Goal: Task Accomplishment & Management: Use online tool/utility

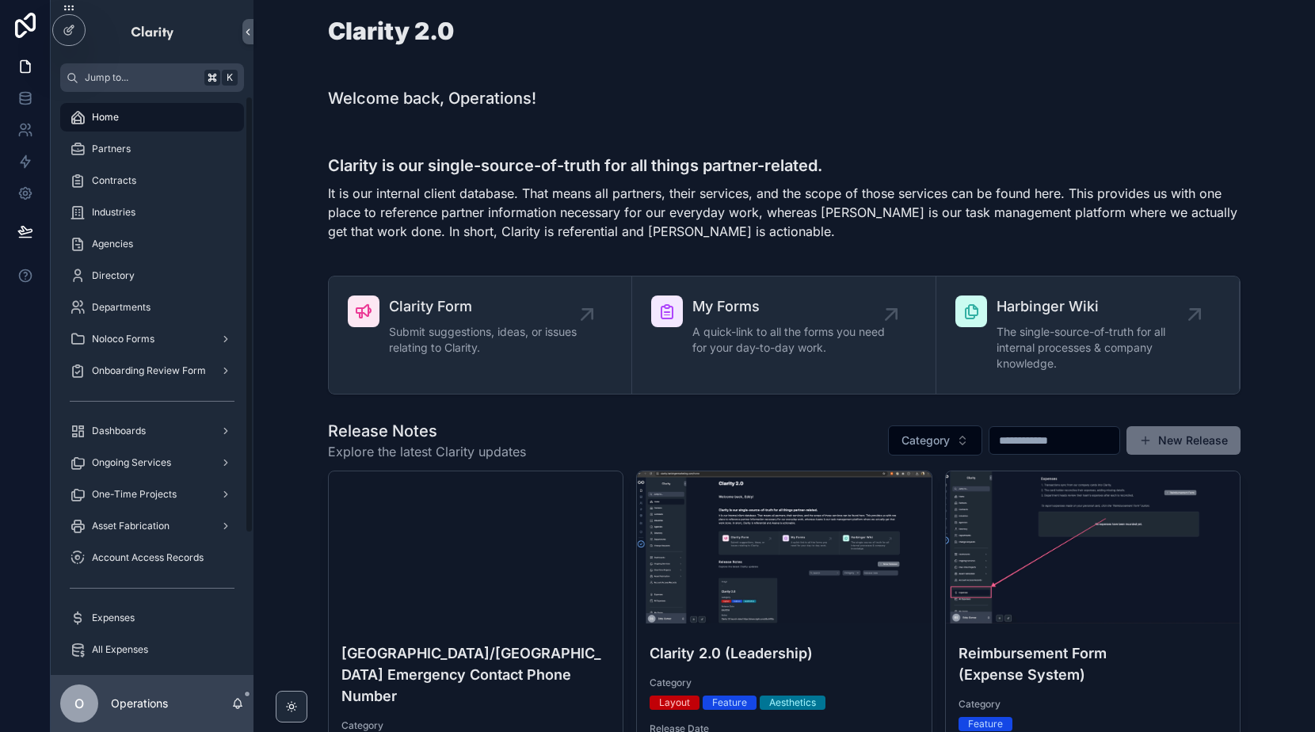
scroll to position [170, 0]
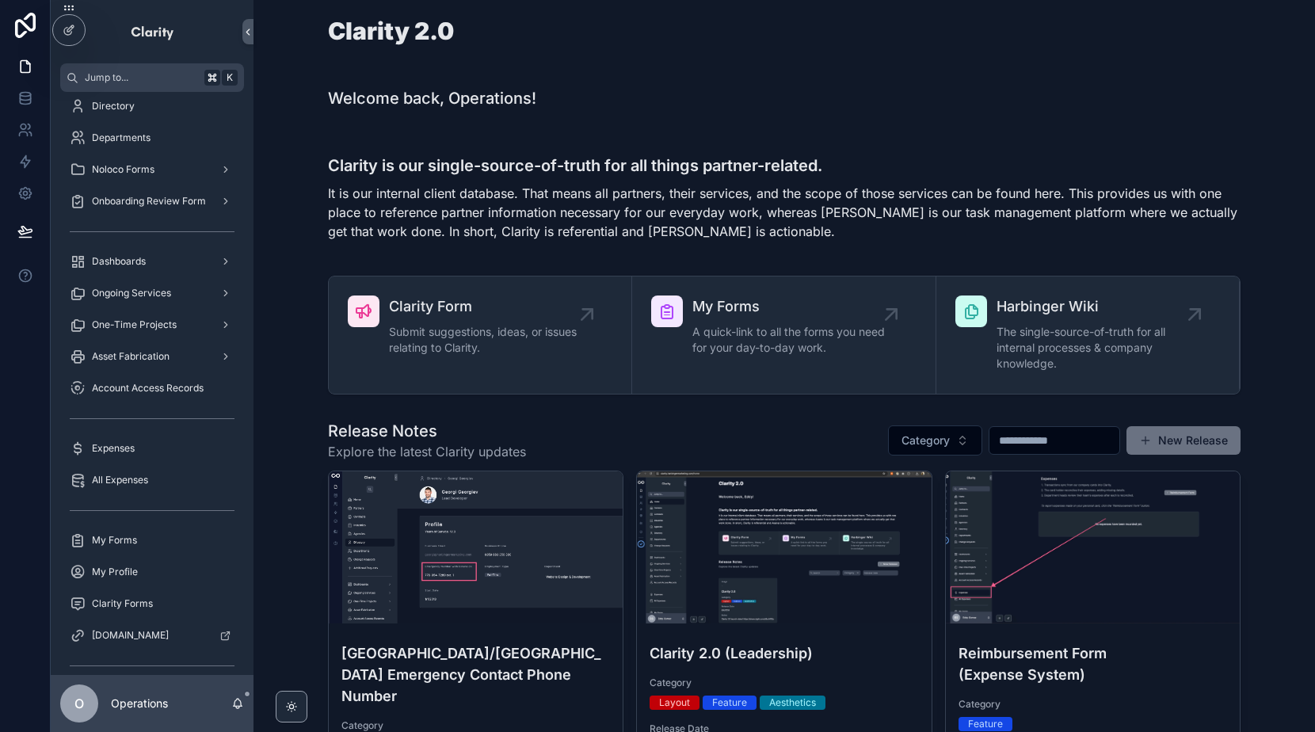
click at [156, 367] on div "Asset Fabrication" at bounding box center [152, 356] width 165 height 25
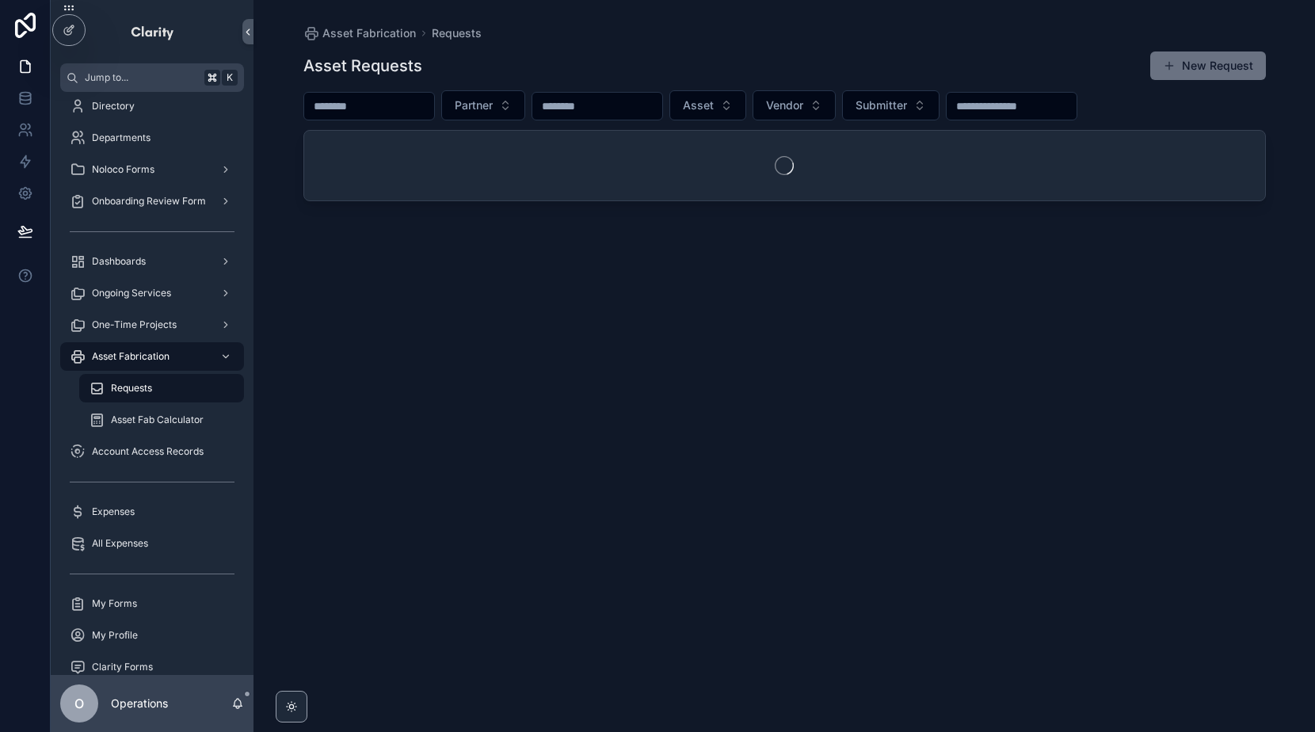
click at [160, 356] on span "Asset Fabrication" at bounding box center [131, 356] width 78 height 13
click at [153, 384] on div "Requests" at bounding box center [162, 388] width 146 height 25
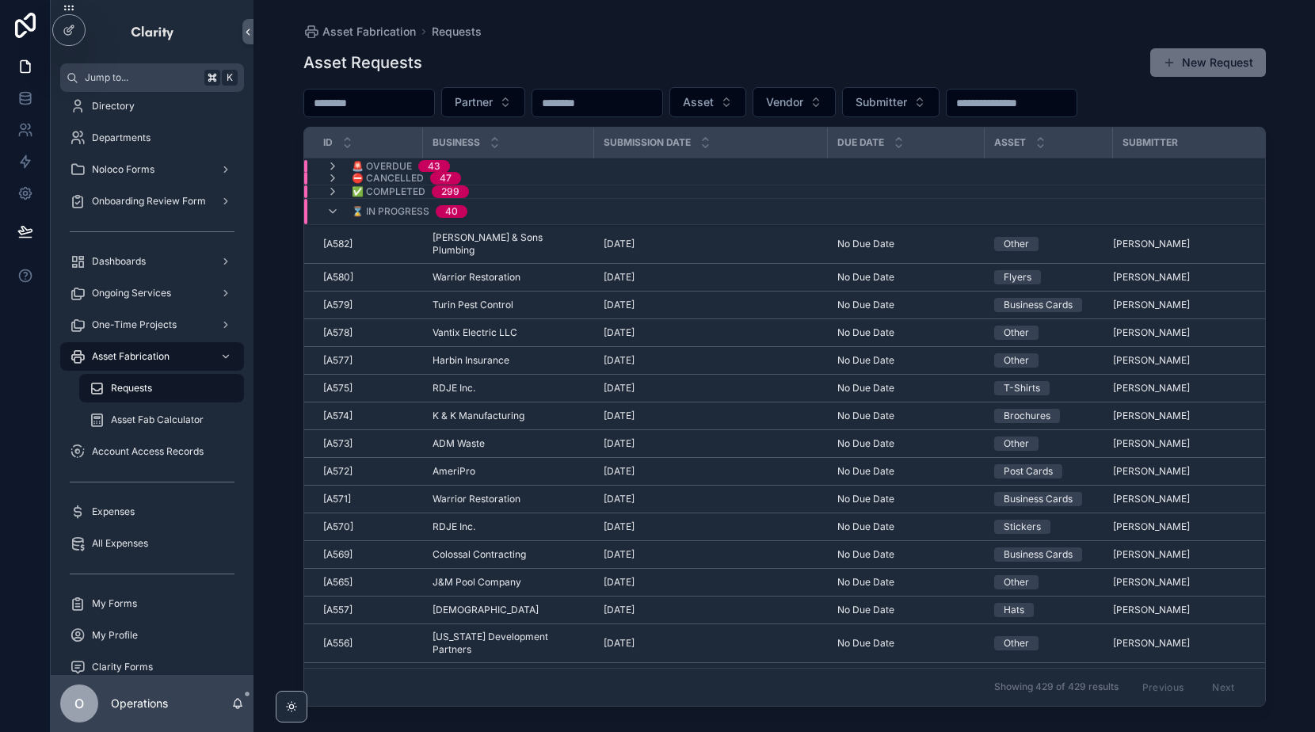
click at [328, 208] on icon "scrollable content" at bounding box center [332, 211] width 13 height 13
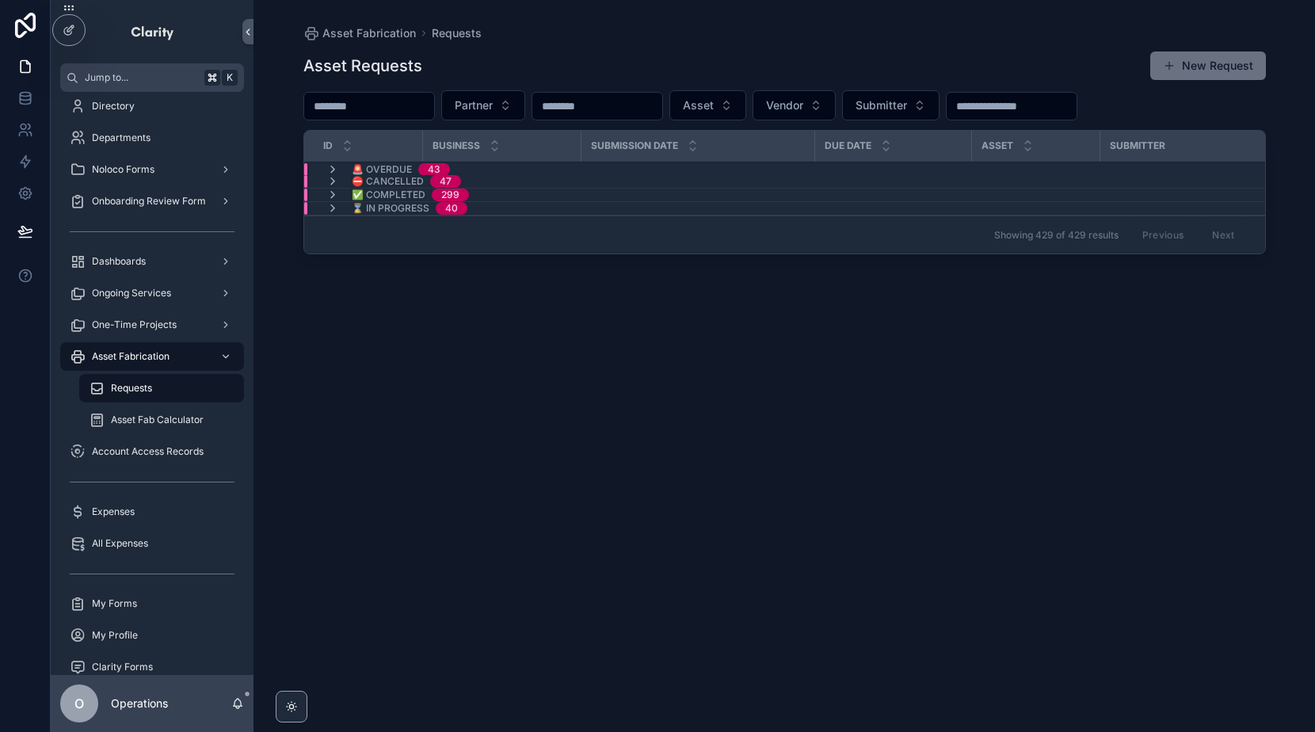
click at [329, 195] on icon "scrollable content" at bounding box center [332, 195] width 13 height 13
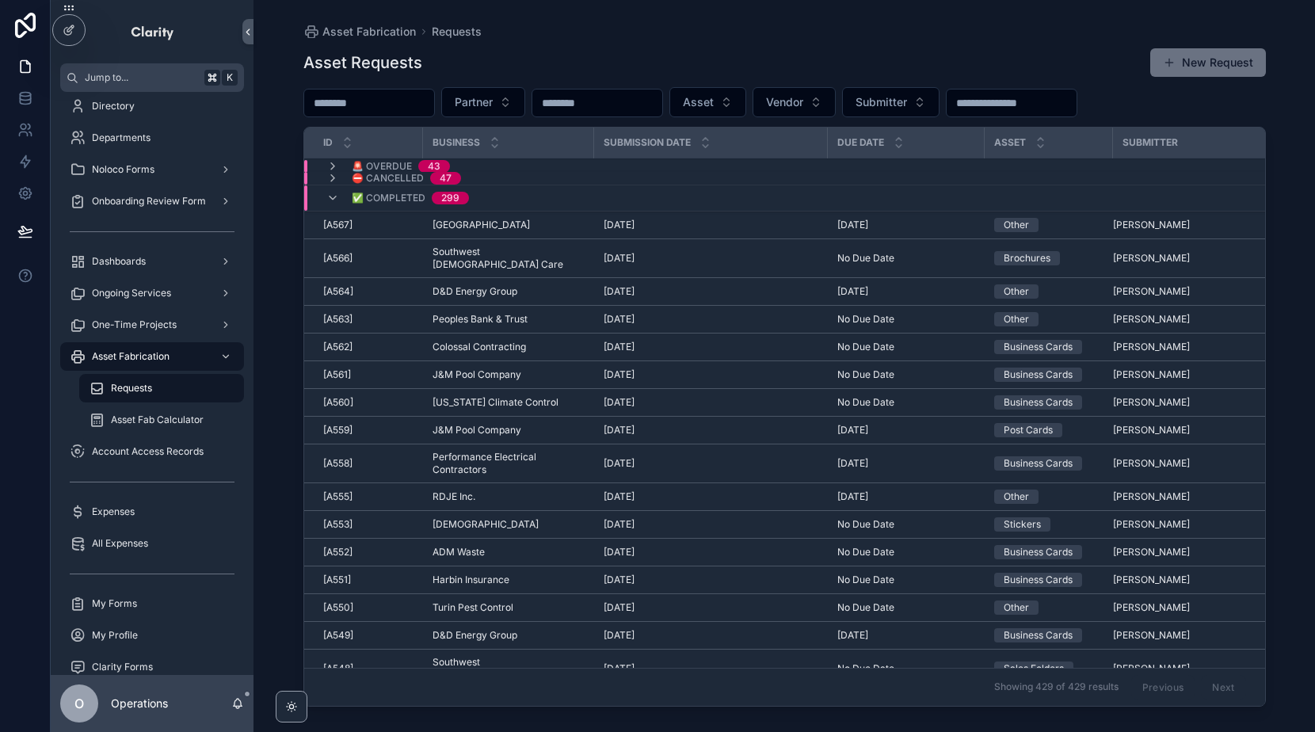
click at [329, 192] on icon "scrollable content" at bounding box center [332, 198] width 13 height 13
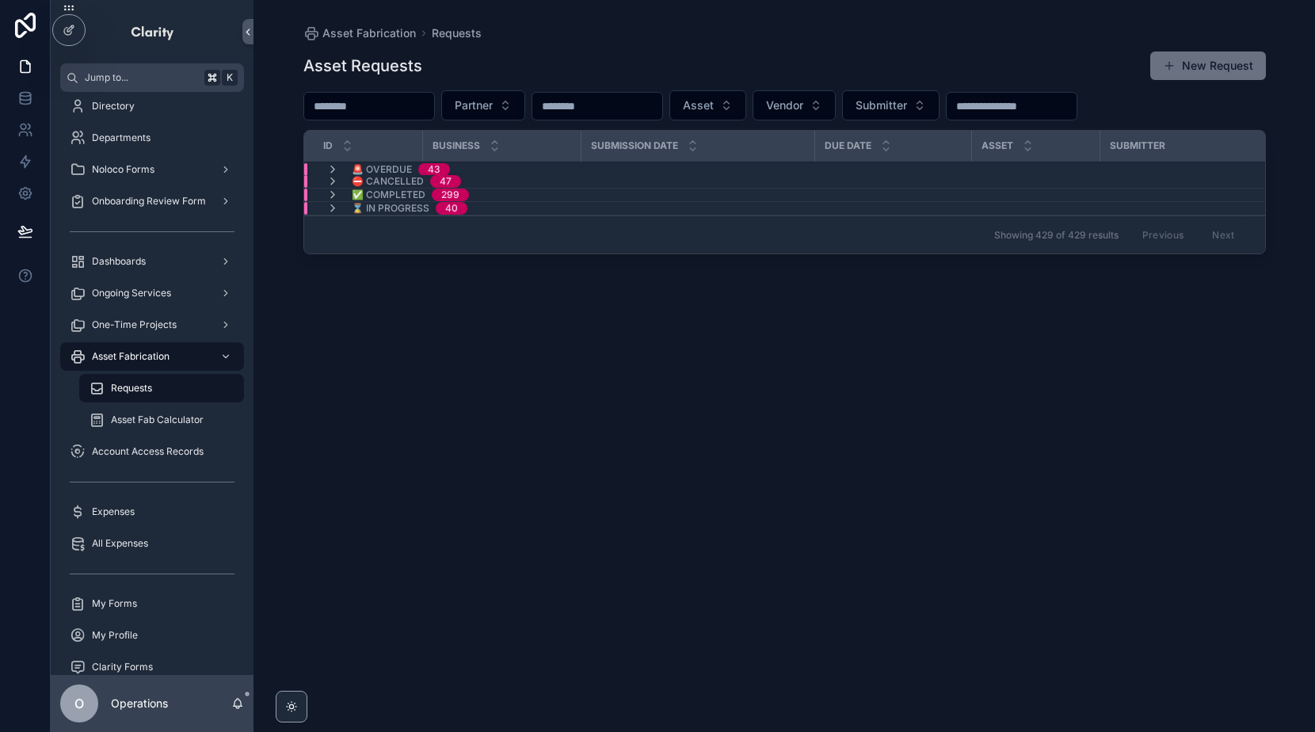
click at [153, 178] on div "Noloco Forms" at bounding box center [152, 169] width 165 height 25
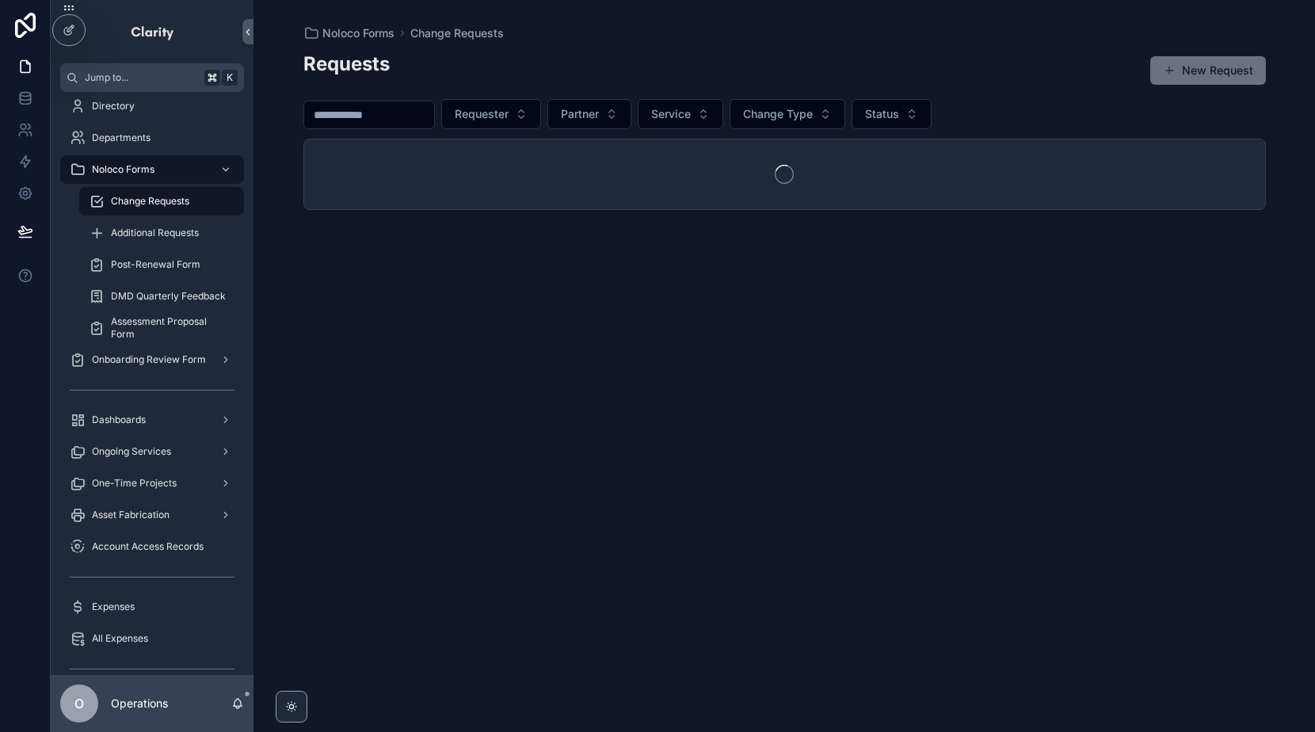
click at [154, 232] on span "Additional Requests" at bounding box center [155, 233] width 88 height 13
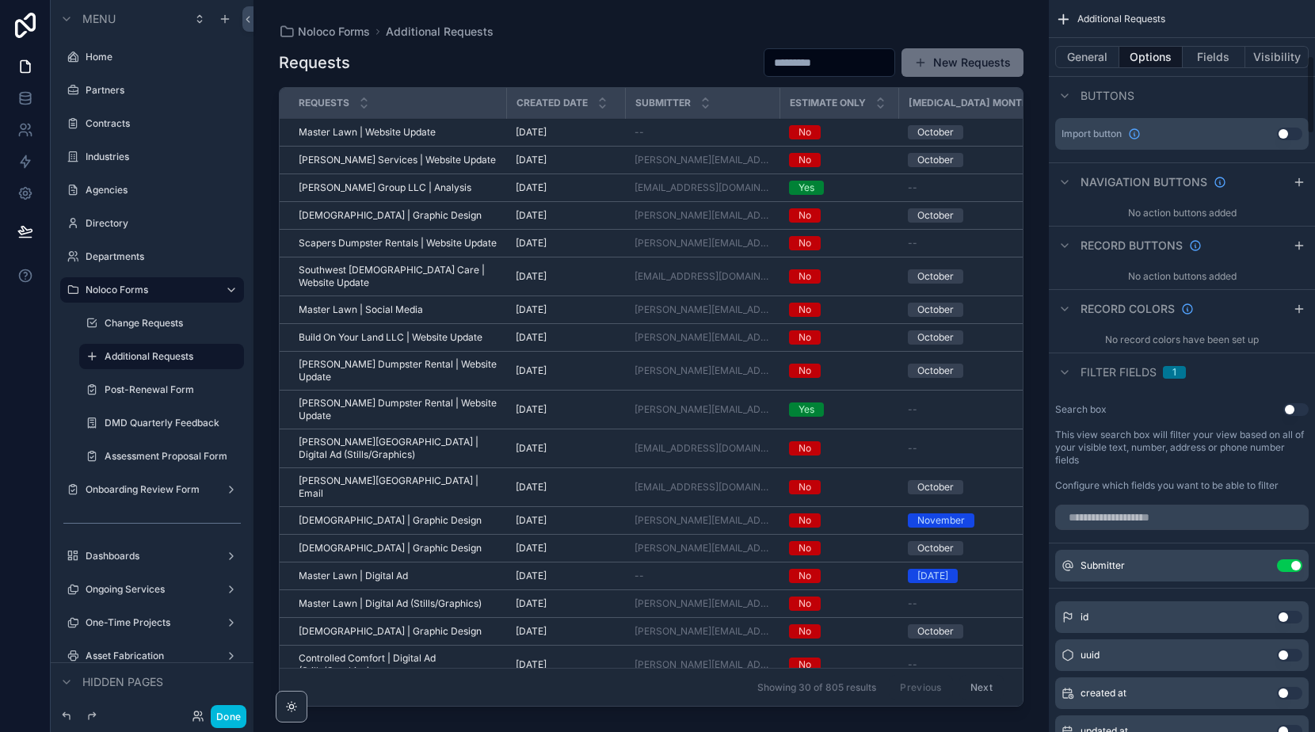
scroll to position [251, 0]
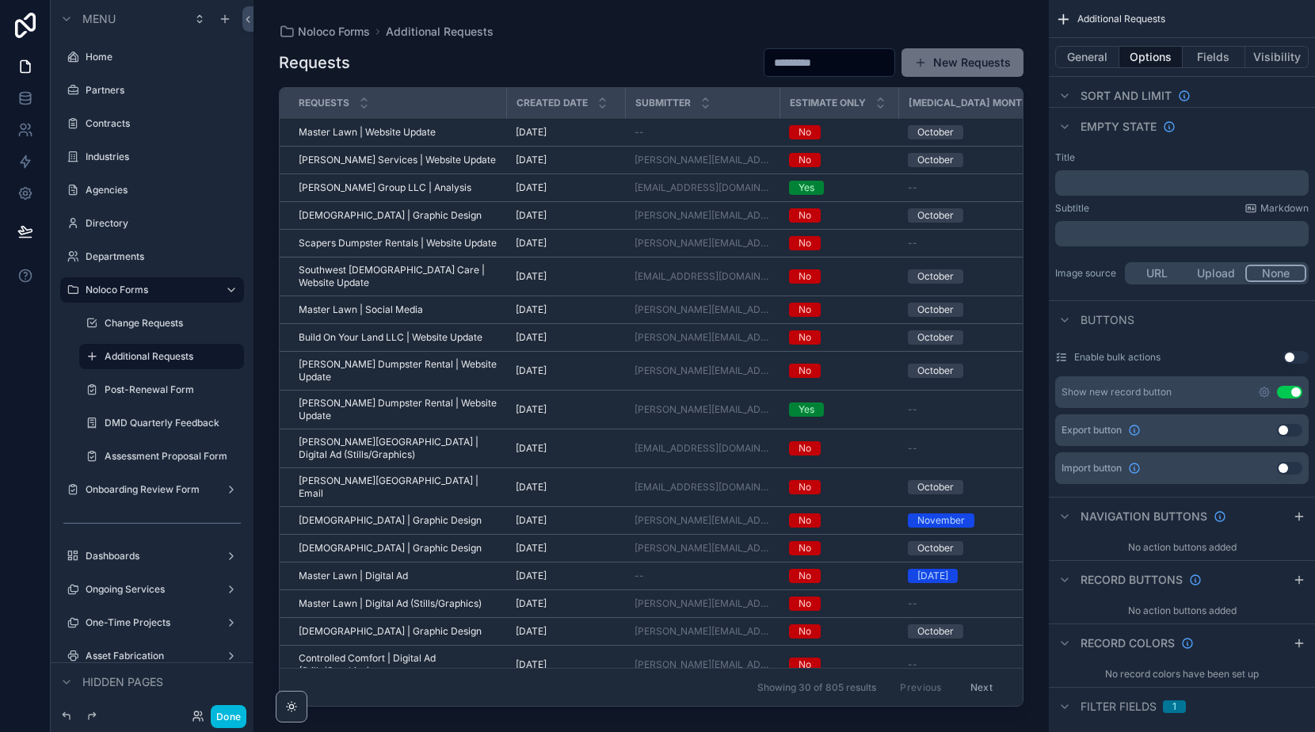
click at [1219, 54] on button "Fields" at bounding box center [1214, 57] width 63 height 22
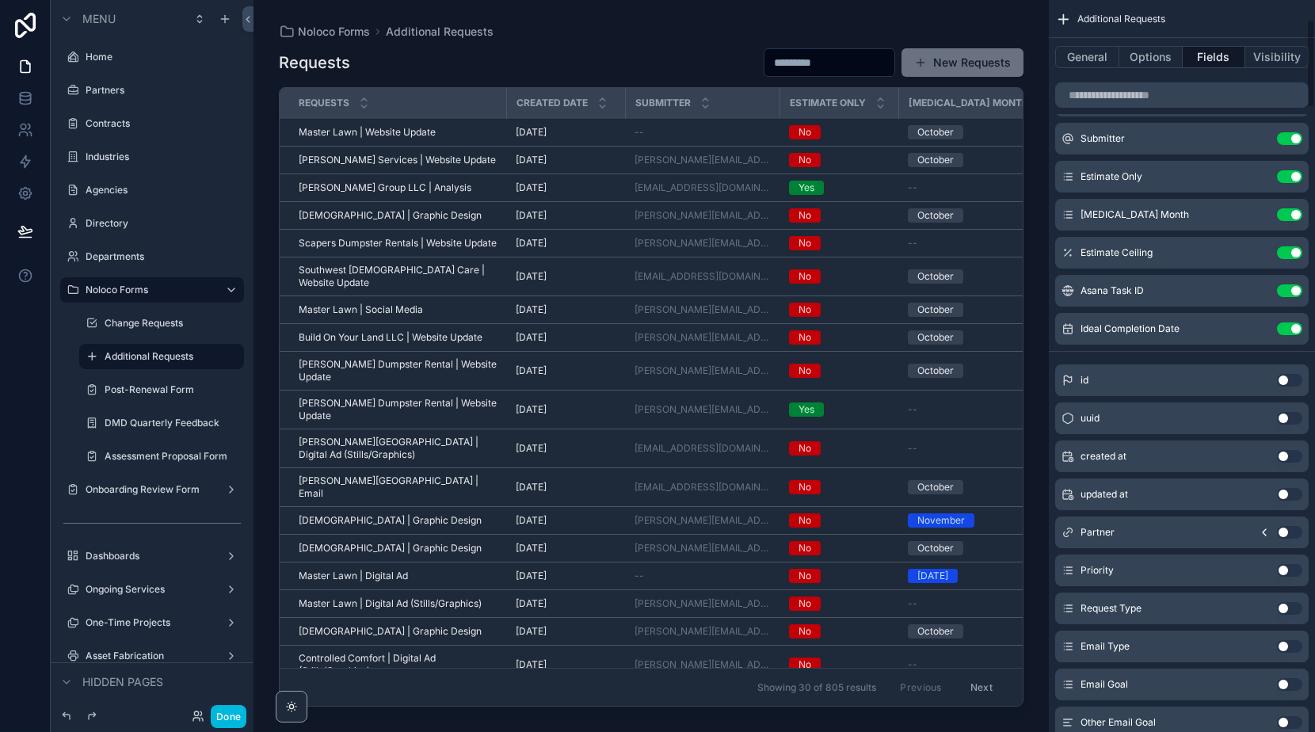
scroll to position [71, 0]
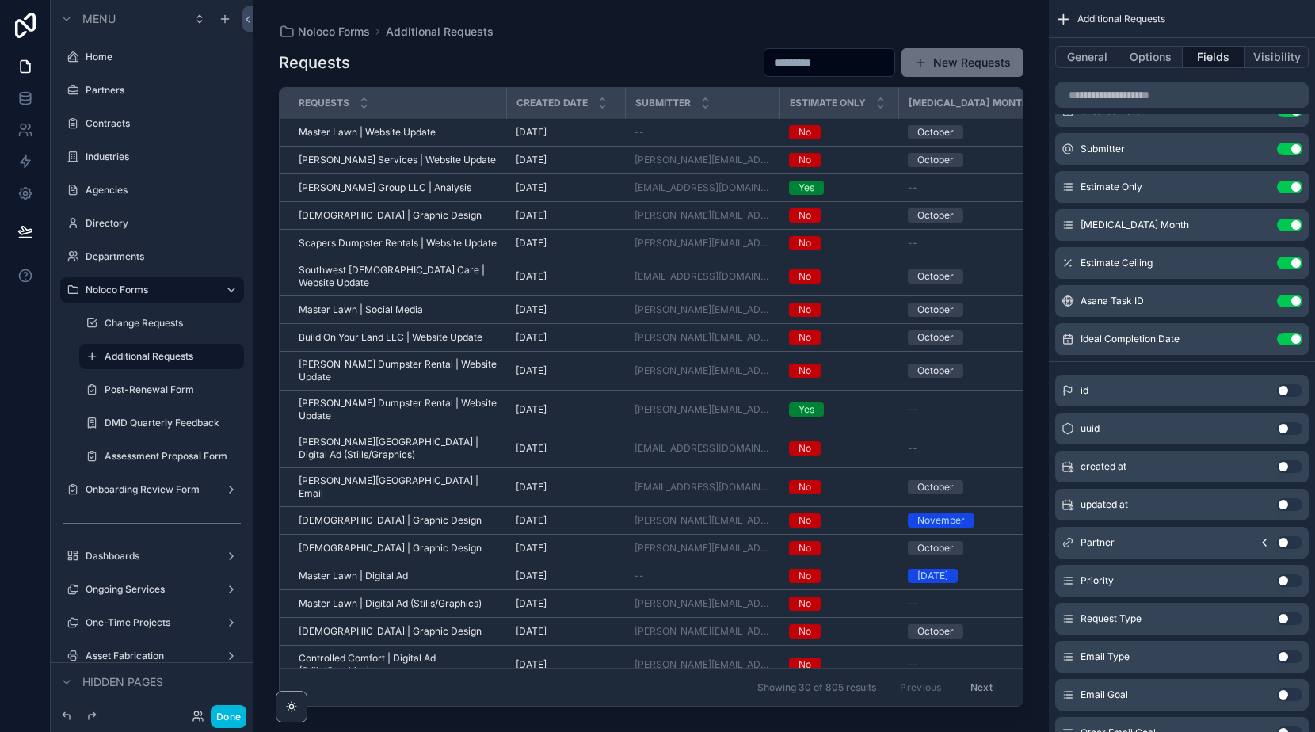
click at [0, 0] on icon "scrollable content" at bounding box center [0, 0] width 0 height 0
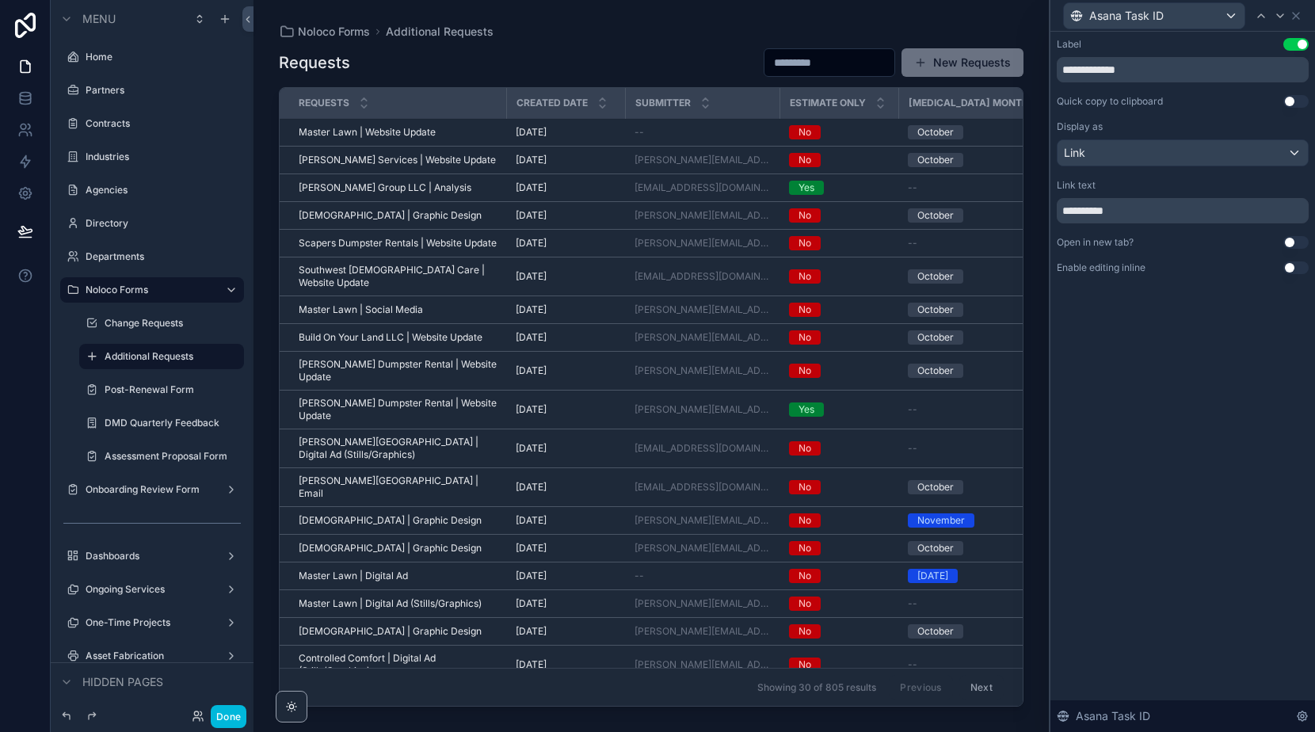
click at [1290, 240] on button "Use setting" at bounding box center [1296, 242] width 25 height 13
click at [224, 720] on button "Done" at bounding box center [229, 716] width 36 height 23
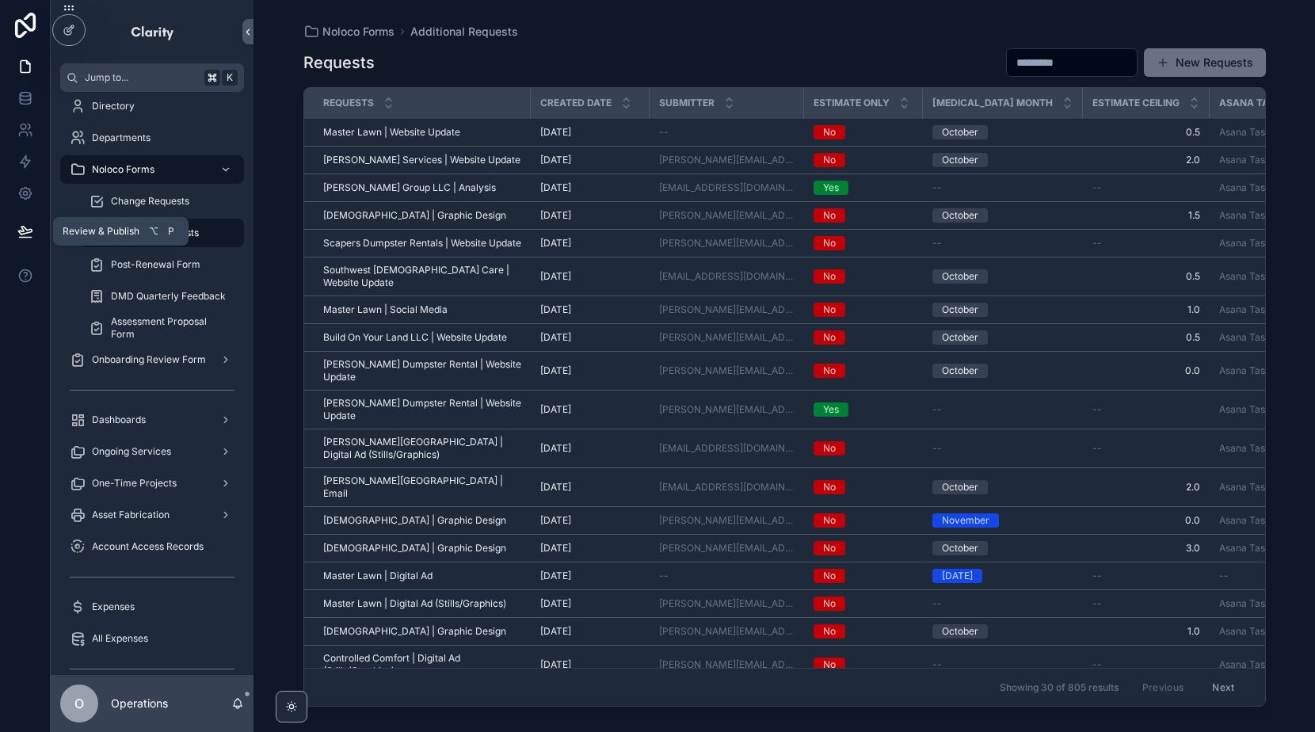
click at [29, 233] on icon at bounding box center [24, 231] width 13 height 8
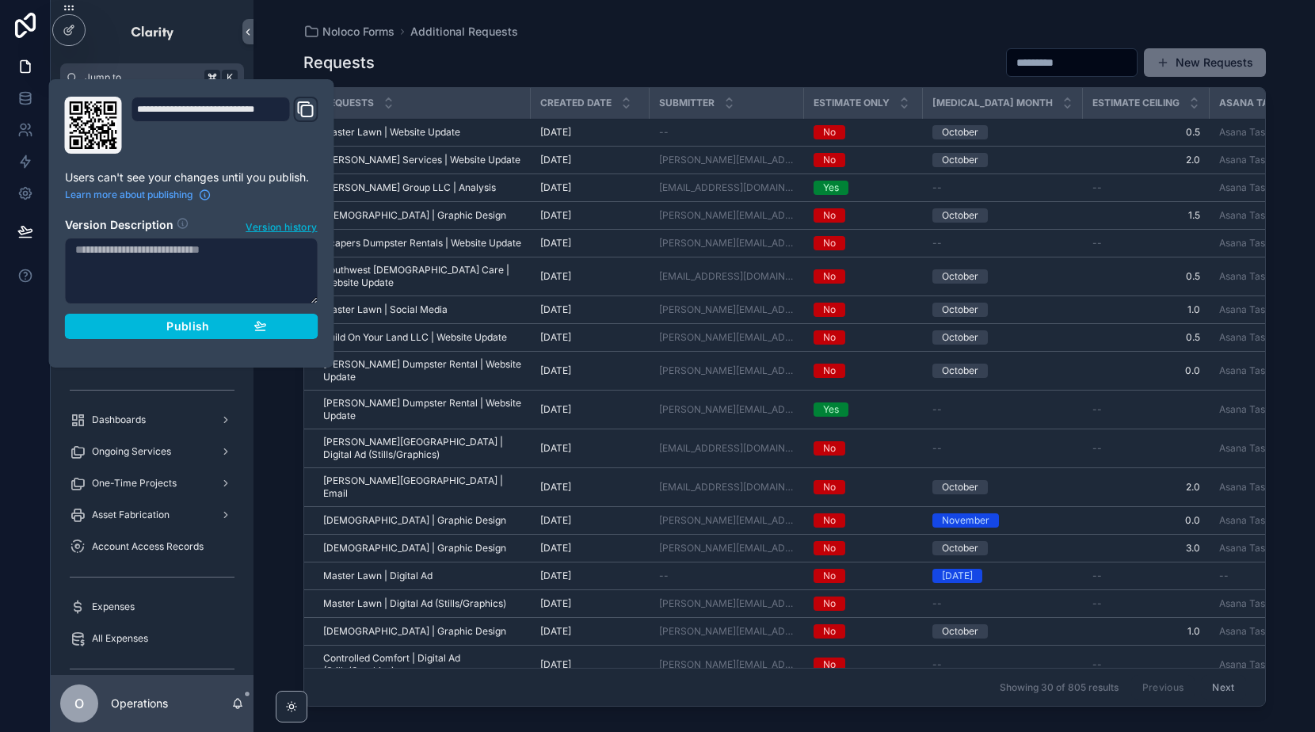
click at [204, 262] on textarea at bounding box center [192, 271] width 254 height 67
click at [624, 54] on div "Requests New Requests" at bounding box center [784, 63] width 963 height 30
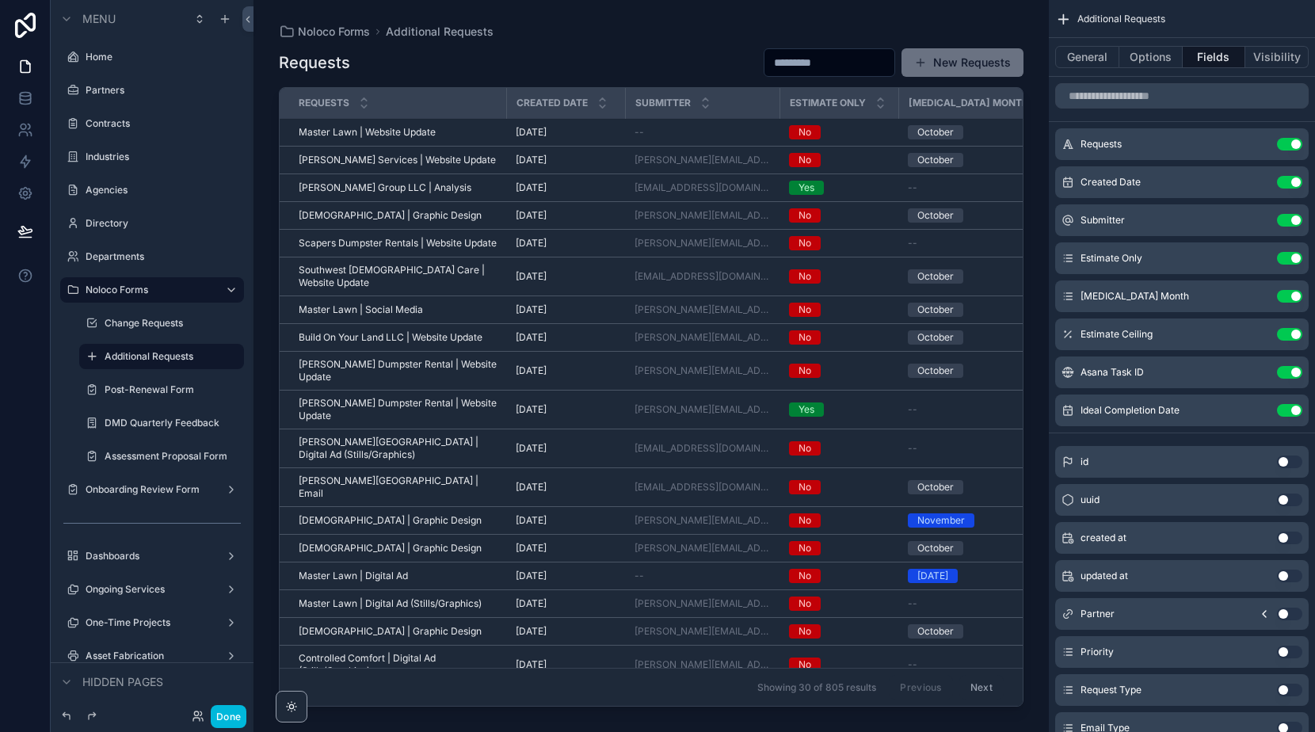
click at [0, 0] on icon "scrollable content" at bounding box center [0, 0] width 0 height 0
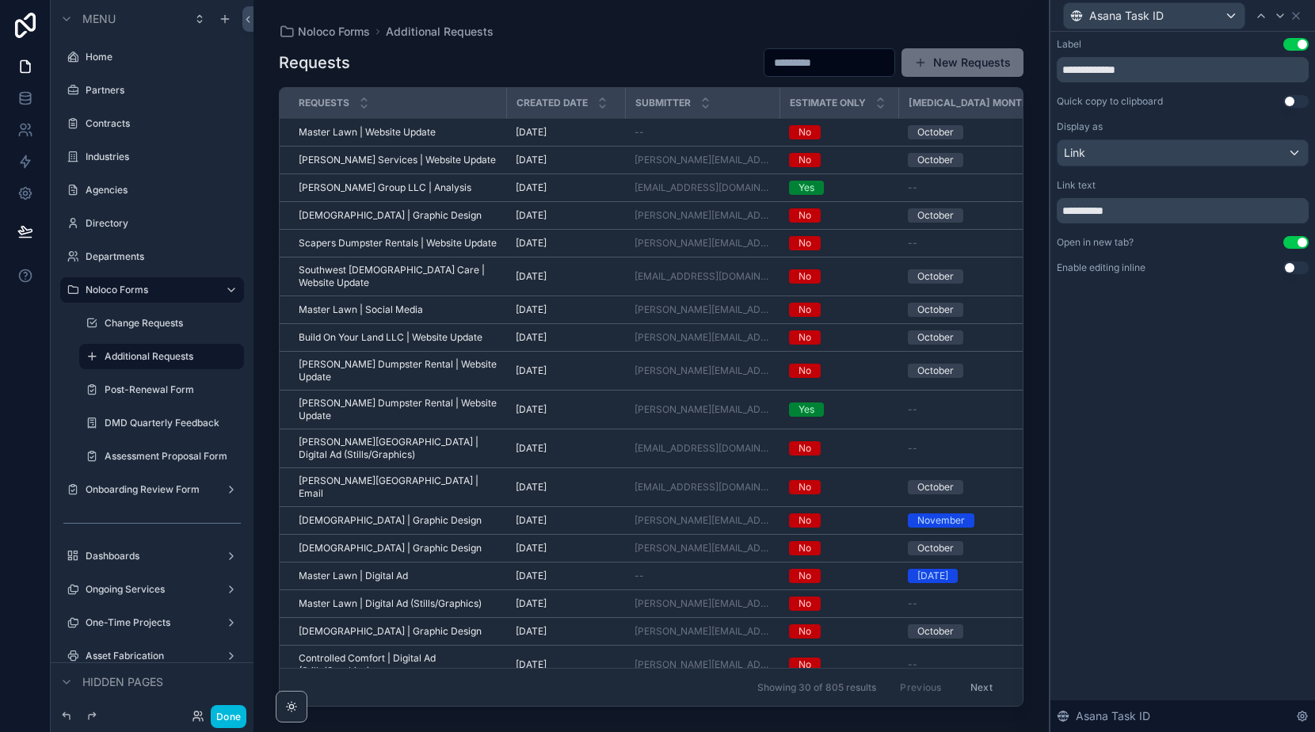
click at [649, 32] on div "scrollable content" at bounding box center [652, 356] width 796 height 713
click at [234, 716] on button "Done" at bounding box center [229, 716] width 36 height 23
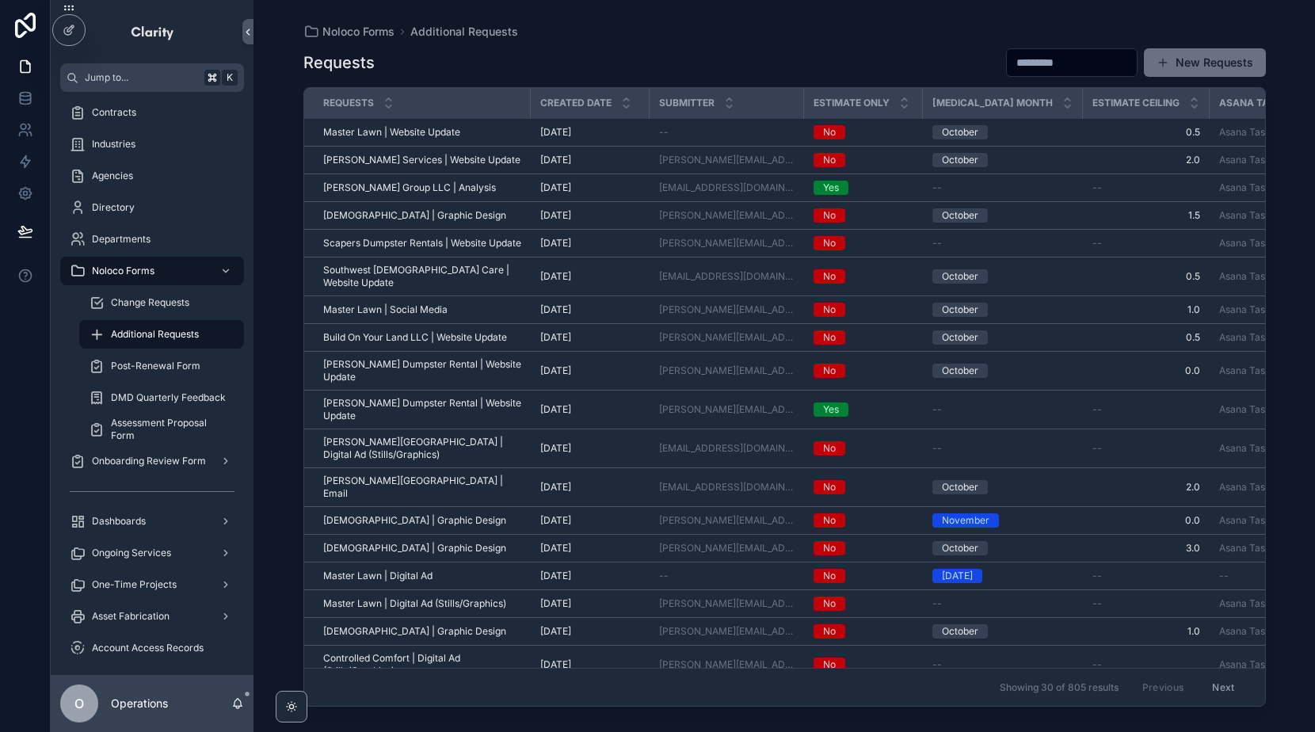
click at [1220, 132] on link "Asana Task" at bounding box center [1246, 132] width 52 height 12
click at [855, 36] on div "Noloco Forms Additional Requests" at bounding box center [784, 31] width 963 height 13
click at [682, 57] on div "Requests New Requests" at bounding box center [784, 63] width 963 height 30
click at [20, 236] on icon at bounding box center [25, 231] width 16 height 16
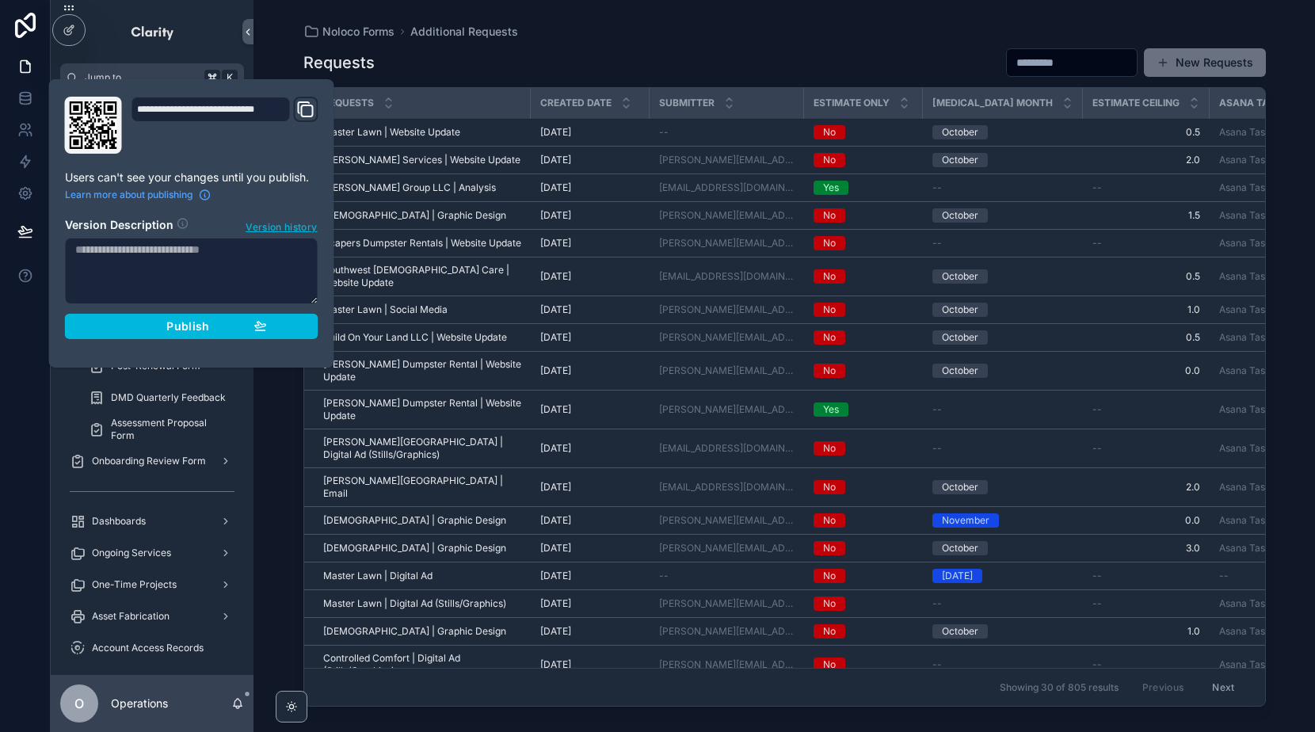
click at [281, 227] on span "Version history" at bounding box center [281, 226] width 71 height 16
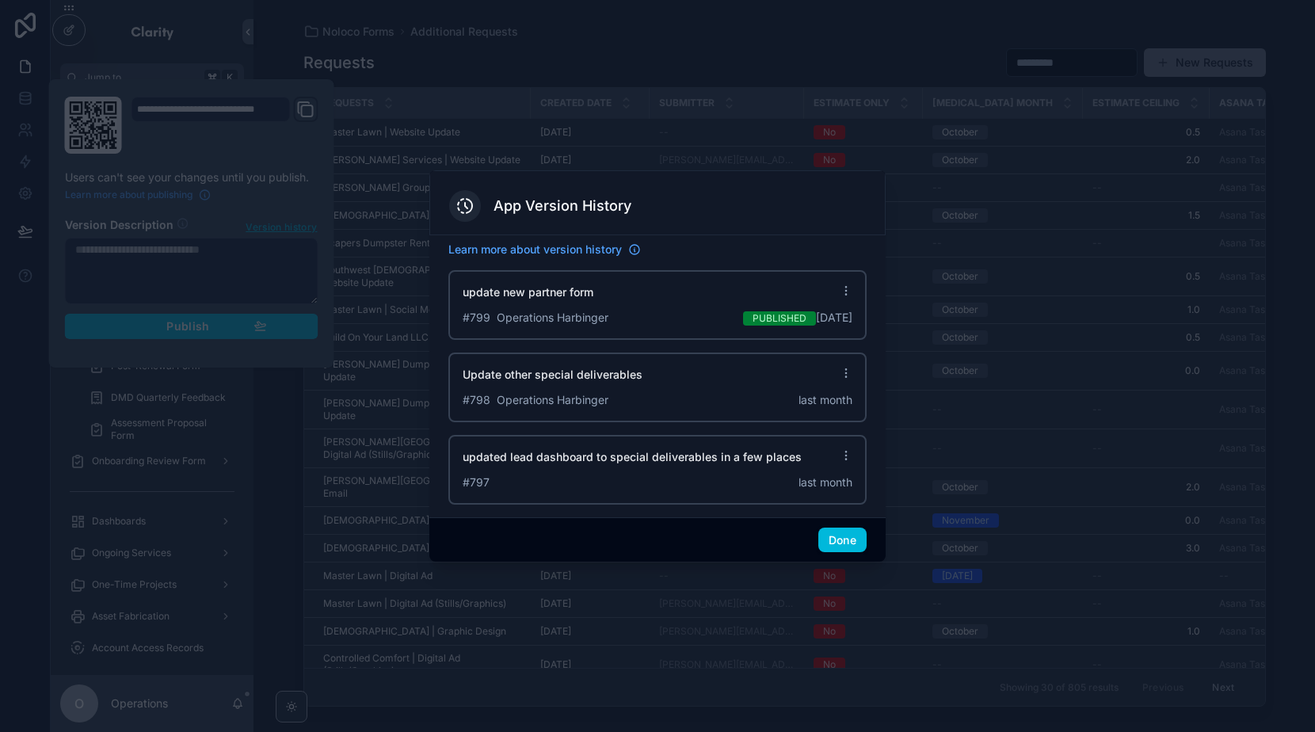
click at [830, 545] on button "Done" at bounding box center [843, 540] width 48 height 25
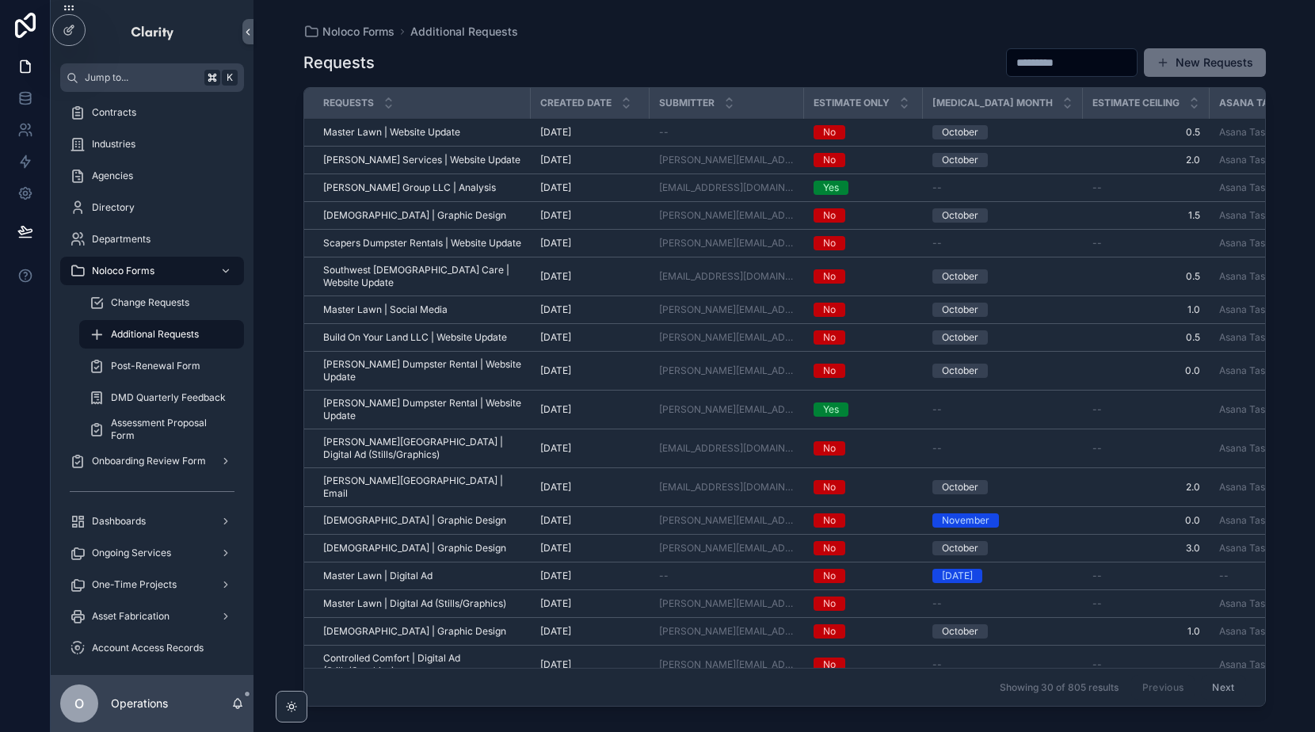
click at [879, 59] on div "Requests New Requests" at bounding box center [784, 63] width 963 height 30
click at [736, 64] on div "Requests New Requests" at bounding box center [784, 63] width 963 height 30
click at [602, 46] on div "Requests New Requests Requests Created Date Submitter Estimate Only [MEDICAL_DA…" at bounding box center [784, 375] width 963 height 675
click at [28, 31] on icon at bounding box center [26, 25] width 32 height 25
